Goal: Use online tool/utility: Utilize a website feature to perform a specific function

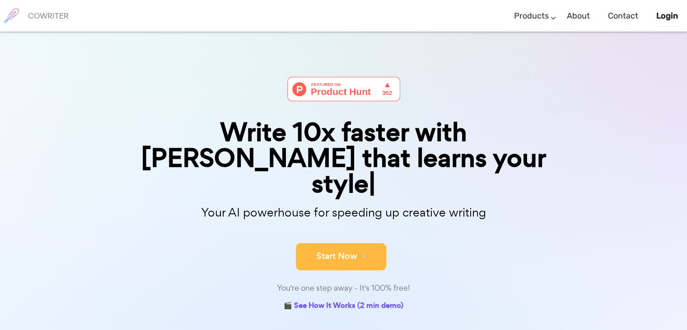
click at [364, 243] on button "Start Now" at bounding box center [341, 256] width 90 height 27
click at [362, 243] on button "Start Now" at bounding box center [341, 256] width 90 height 27
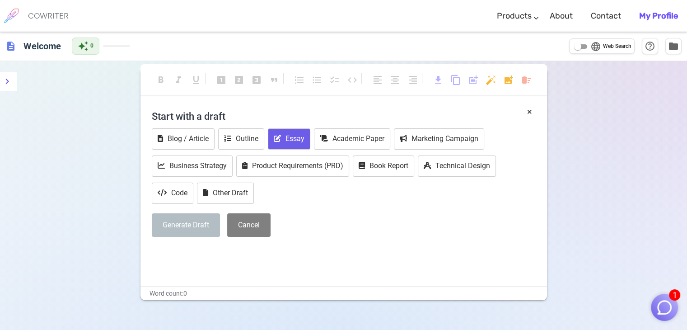
click at [289, 143] on button "Essay" at bounding box center [289, 138] width 42 height 21
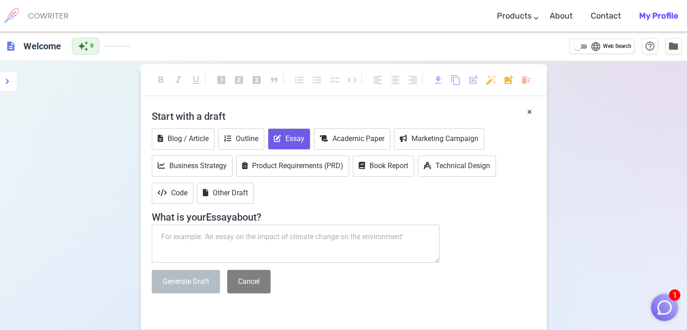
click at [197, 239] on textarea at bounding box center [296, 244] width 288 height 38
paste textarea ""Write a comprehensive note on most advanced classes of materials reported in t…"
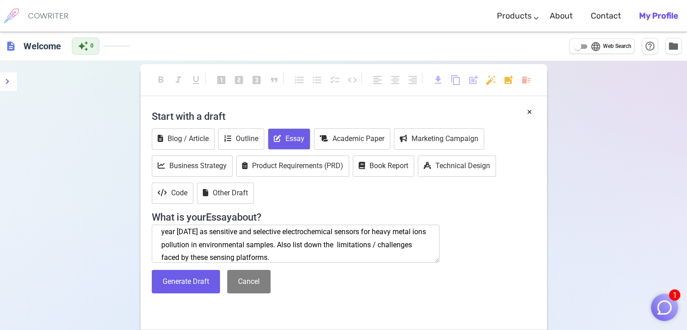
scroll to position [26, 0]
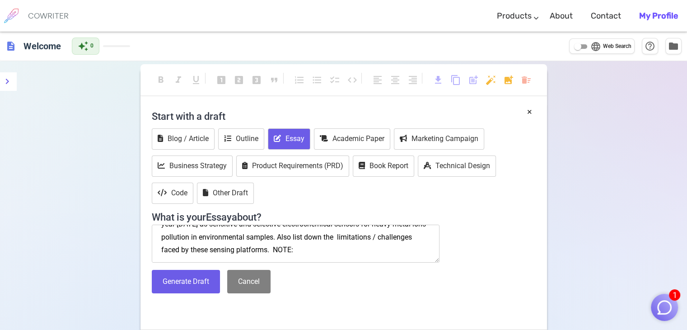
click at [338, 244] on textarea ""Write a comprehensive note on most advanced classes of materials reported in t…" at bounding box center [296, 244] width 288 height 38
paste textarea "Your note should be critically arranged rather than just dumping content with o…"
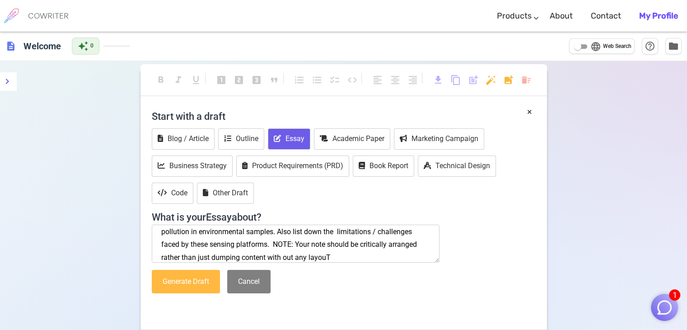
type textarea ""Write a comprehensive note on most advanced classes of materials reported in t…"
click at [189, 280] on button "Generate Draft" at bounding box center [186, 282] width 68 height 24
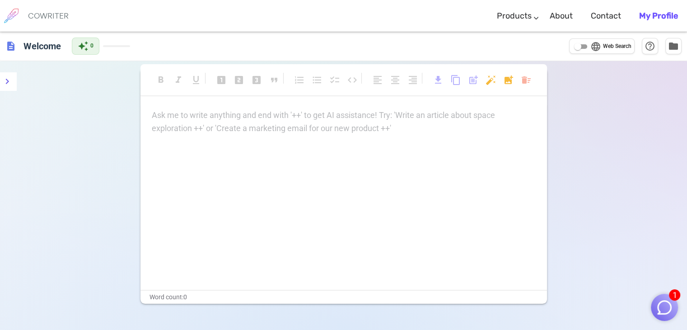
click at [611, 248] on div "format_bold format_italic format_underlined looks_one looks_two looks_3 format_…" at bounding box center [343, 226] width 687 height 330
click at [42, 47] on h6 "Welcome" at bounding box center [42, 46] width 45 height 18
drag, startPoint x: 99, startPoint y: 50, endPoint x: 140, endPoint y: 50, distance: 40.7
click at [140, 50] on div "description Welcome auto_awesome 0" at bounding box center [99, 45] width 188 height 17
click at [140, 50] on div "description Welcome auto_awesome 0 language Web Search help_outline folder" at bounding box center [343, 46] width 687 height 29
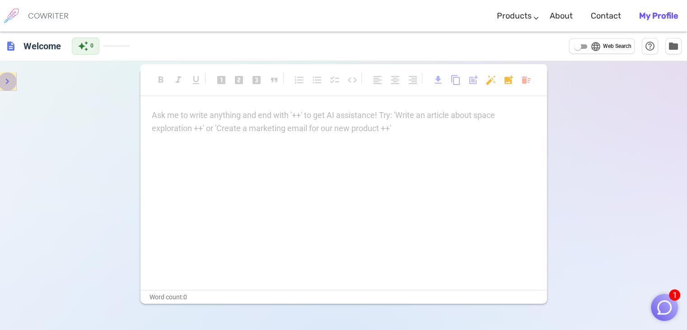
click at [9, 77] on icon "menu" at bounding box center [7, 81] width 11 height 11
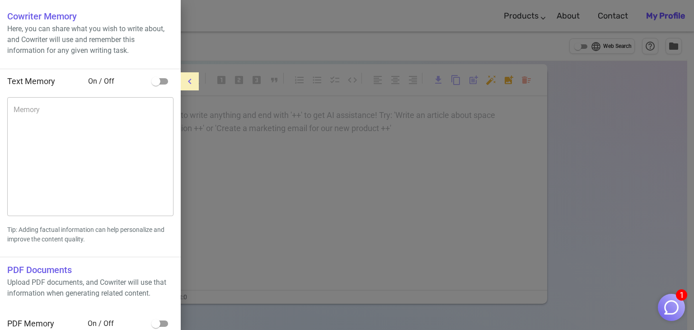
click at [220, 162] on div at bounding box center [347, 165] width 694 height 330
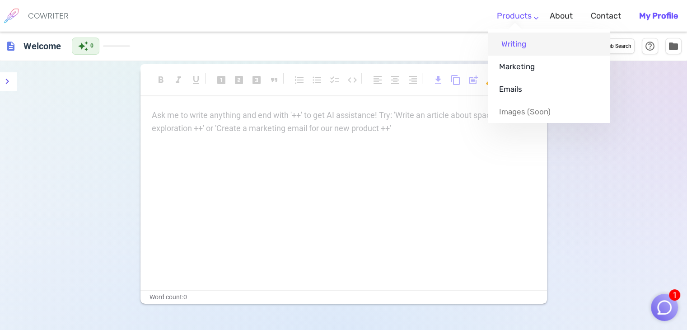
click at [515, 49] on link "Writing" at bounding box center [549, 44] width 122 height 23
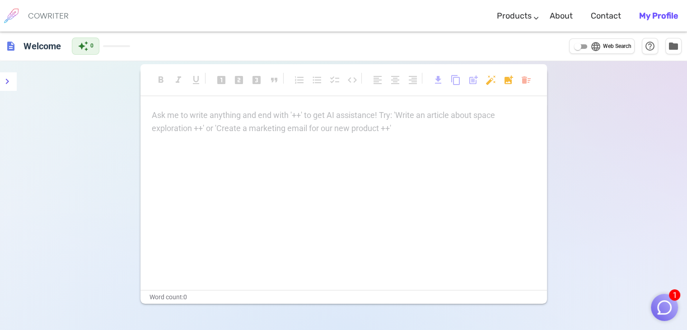
click at [579, 48] on input "language Web Search" at bounding box center [578, 46] width 33 height 11
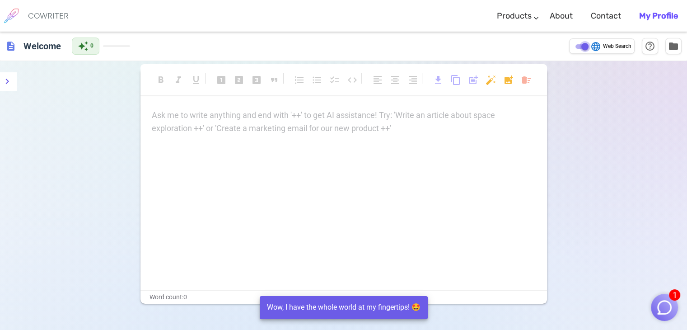
click at [579, 48] on input "language Web Search" at bounding box center [585, 46] width 33 height 11
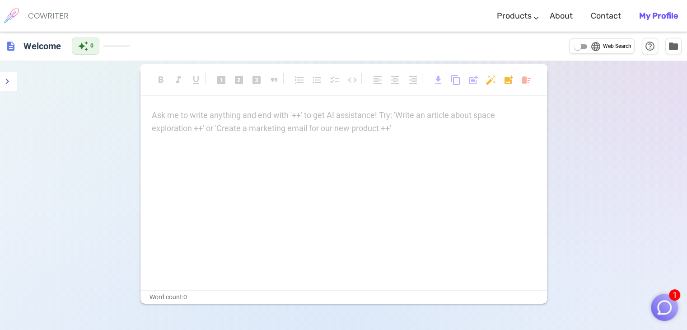
click at [579, 48] on input "language Web Search" at bounding box center [578, 46] width 33 height 11
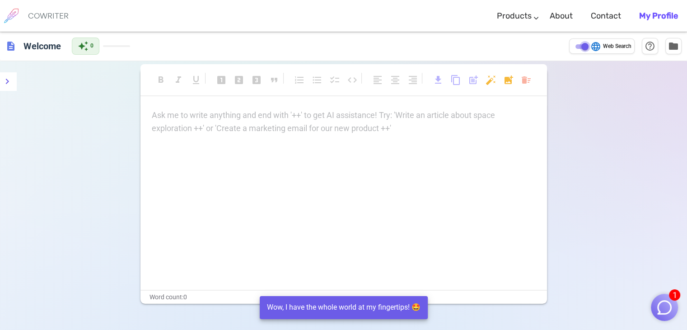
click at [579, 48] on input "language Web Search" at bounding box center [585, 46] width 33 height 11
checkbox input "false"
